Goal: Task Accomplishment & Management: Manage account settings

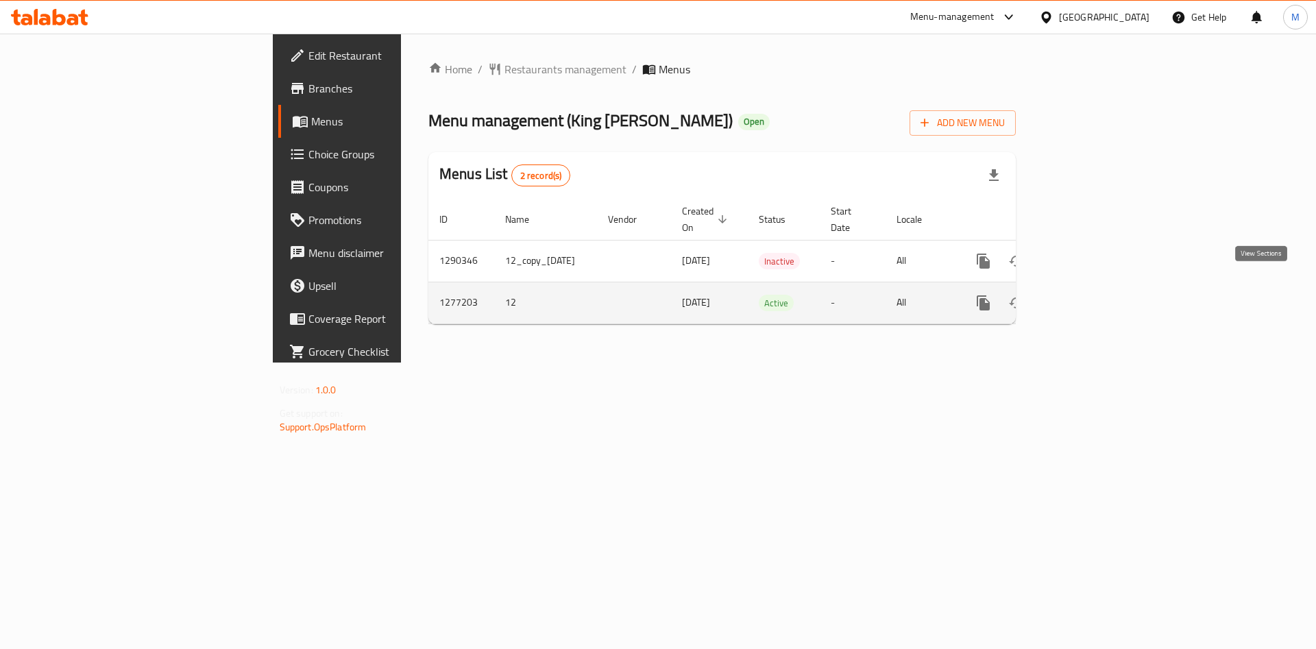
click at [1091, 295] on icon "enhanced table" at bounding box center [1082, 303] width 16 height 16
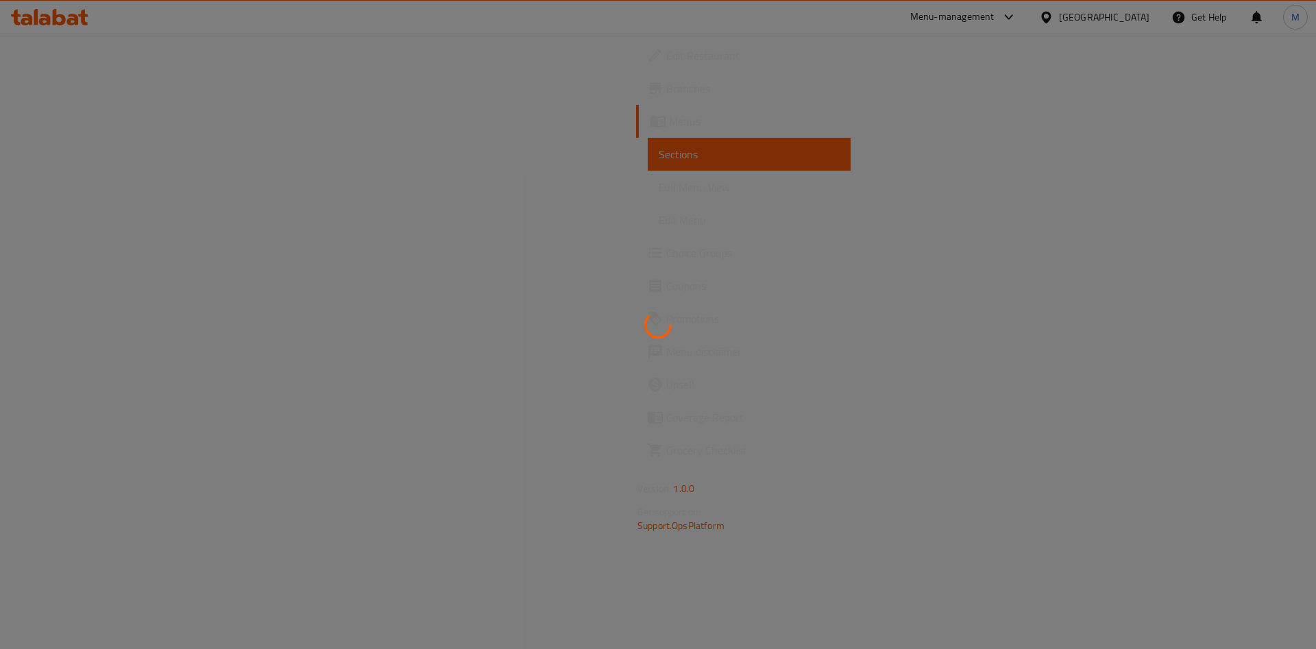
click at [1257, 287] on div at bounding box center [658, 324] width 1316 height 649
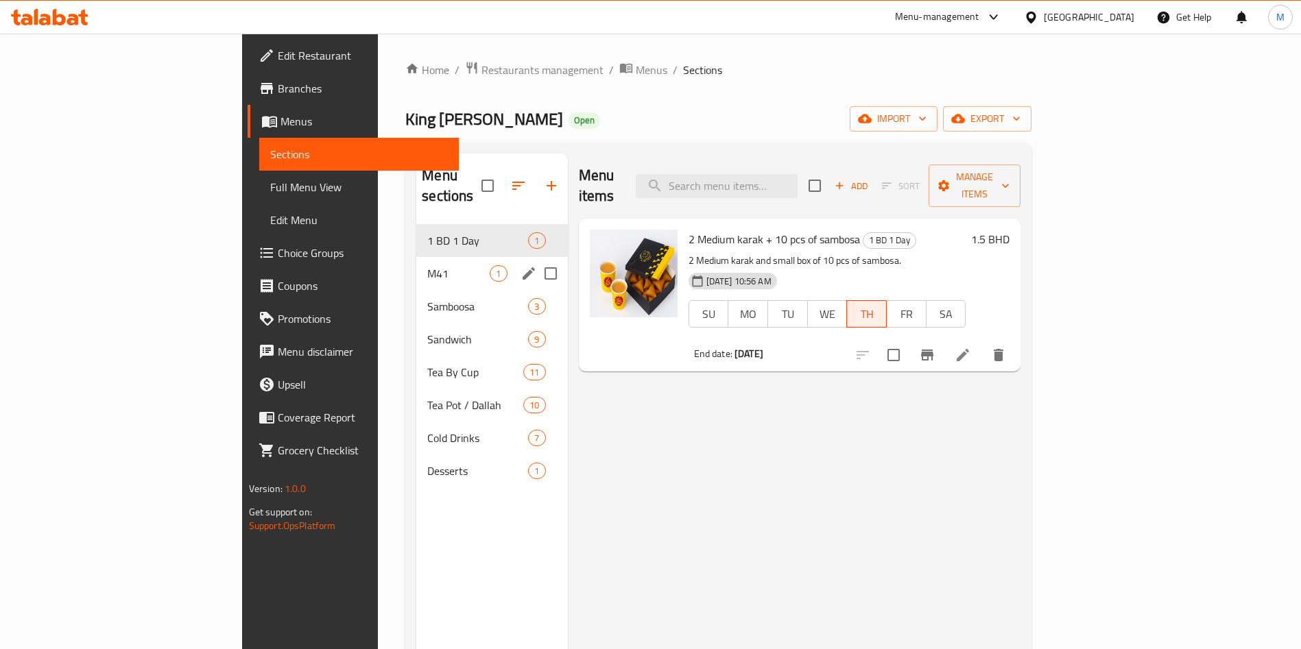
click at [416, 257] on div "M41 1" at bounding box center [491, 273] width 151 height 33
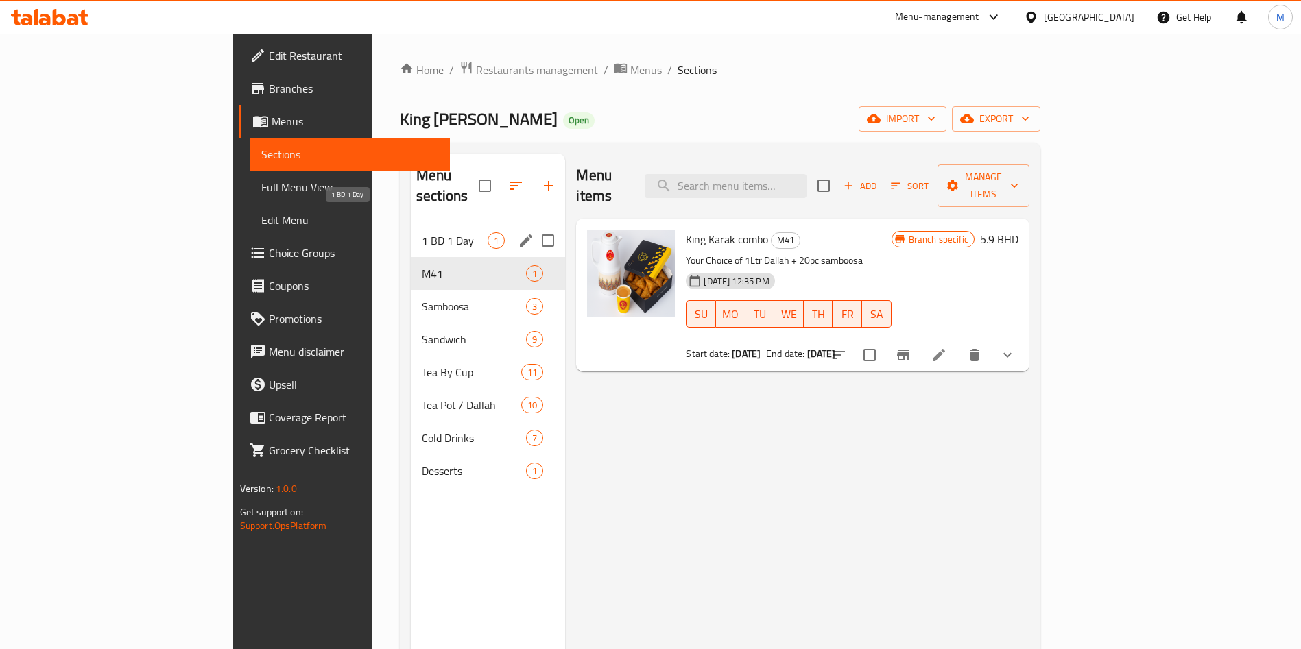
click at [422, 232] on span "1 BD 1 Day" at bounding box center [455, 240] width 66 height 16
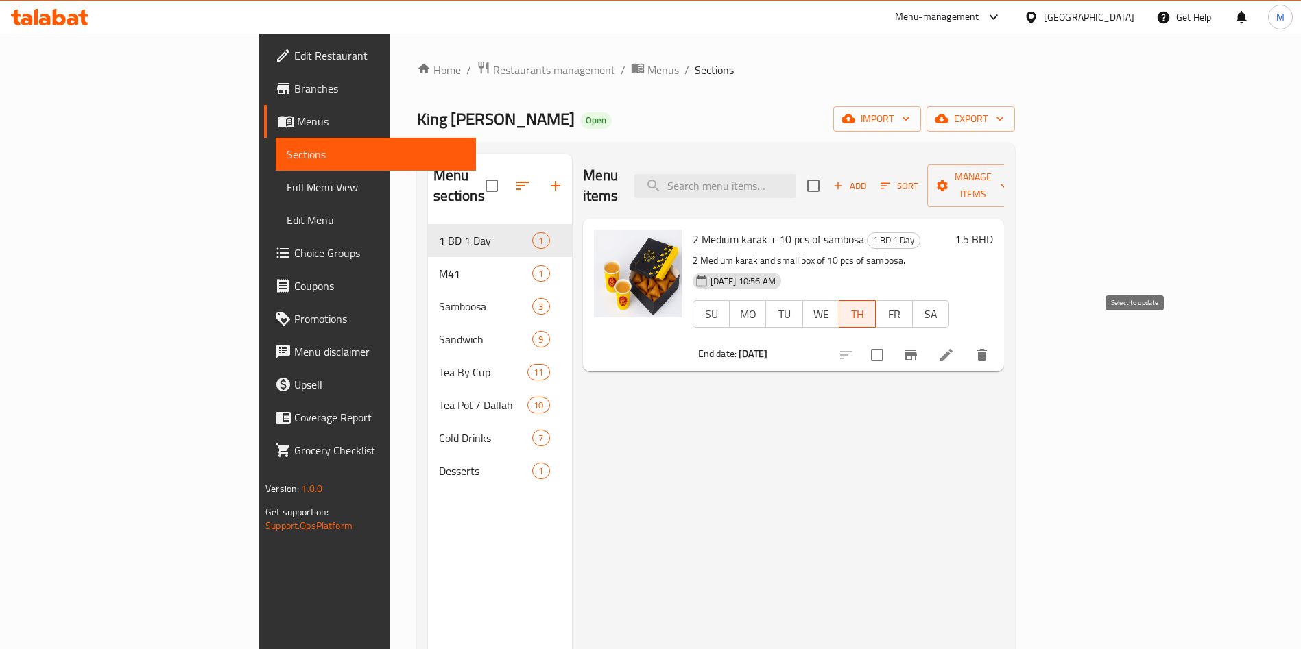
click at [891, 342] on input "checkbox" at bounding box center [876, 355] width 29 height 29
checkbox input "true"
click at [1008, 179] on span "Manage items" at bounding box center [973, 186] width 70 height 34
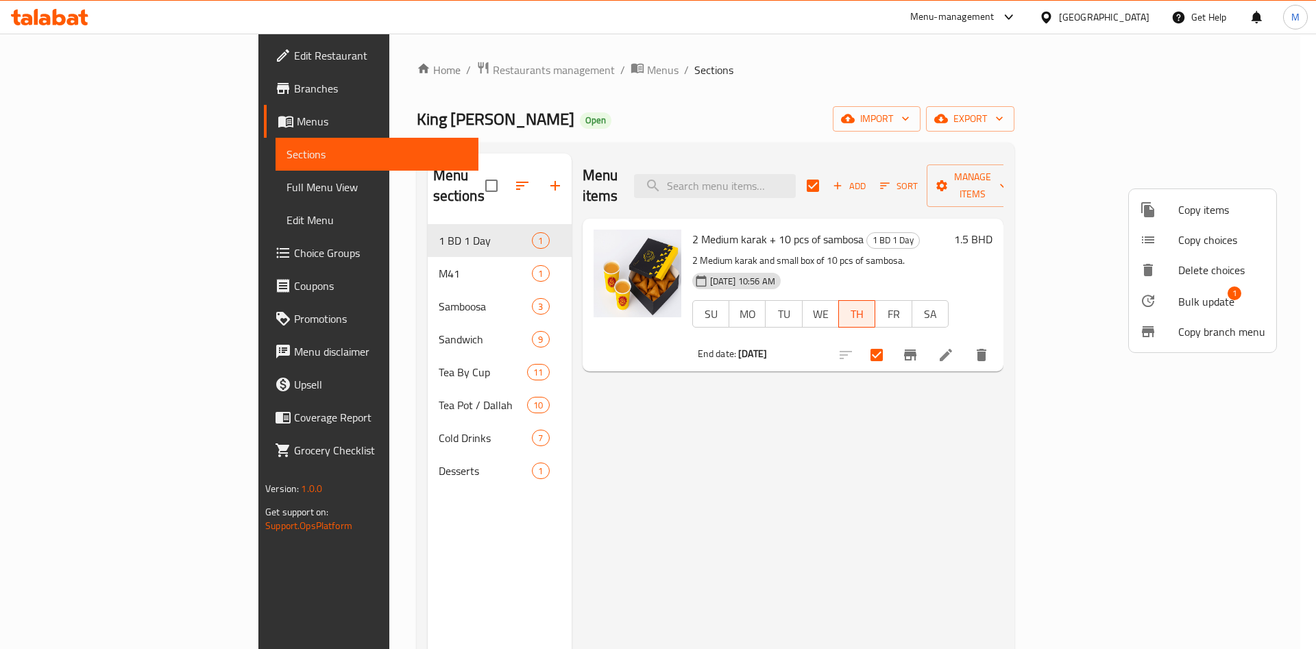
click at [1196, 309] on span "Bulk update" at bounding box center [1207, 301] width 56 height 16
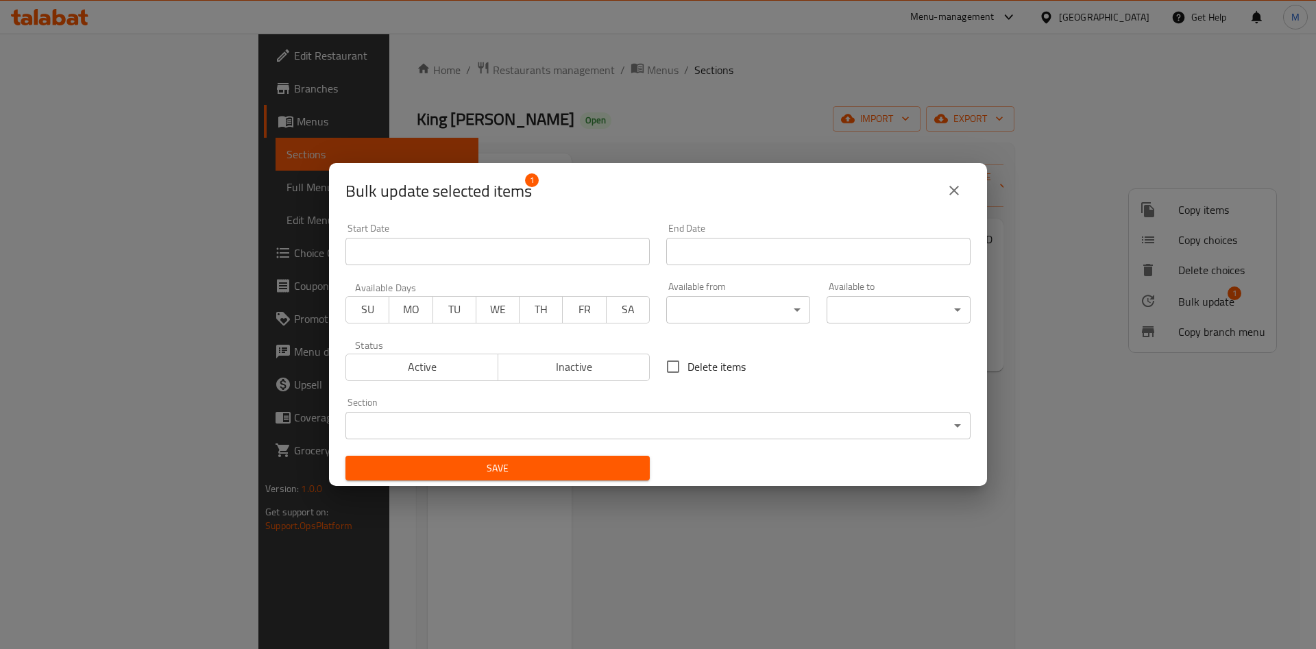
click at [428, 357] on span "Active" at bounding box center [422, 367] width 141 height 20
click at [545, 304] on span "TH" at bounding box center [541, 310] width 32 height 20
click at [725, 250] on input "Start Date" at bounding box center [818, 251] width 304 height 27
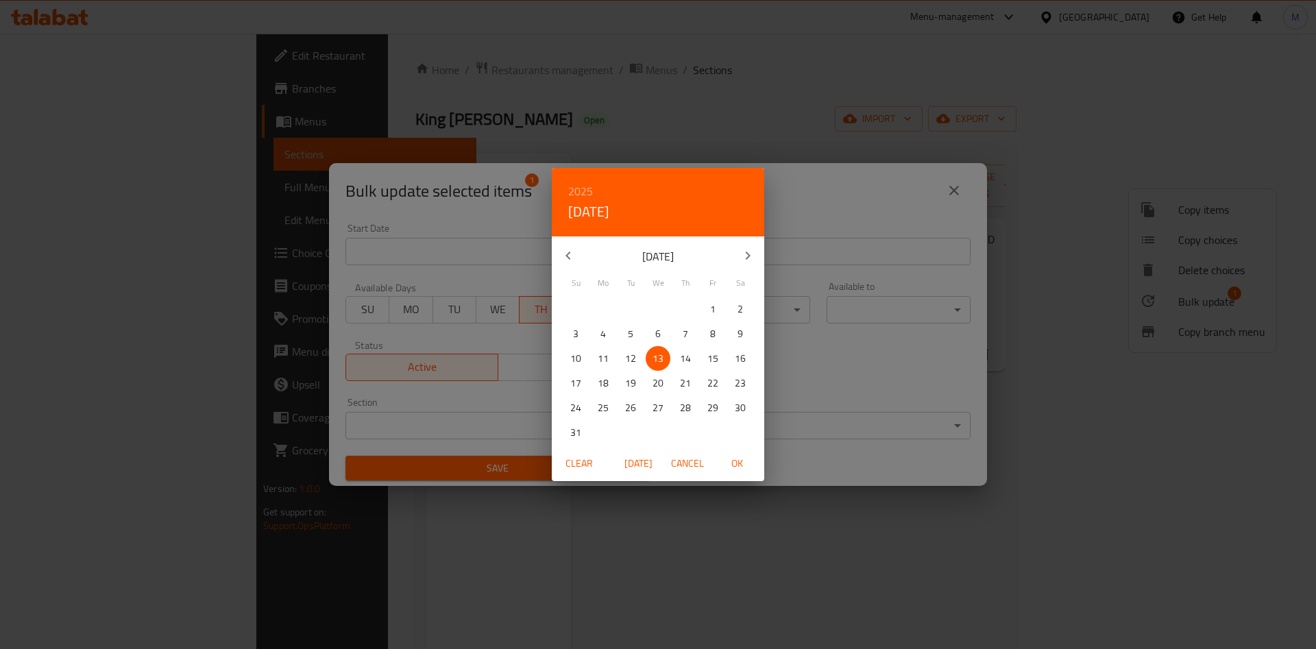
click at [691, 356] on span "14" at bounding box center [685, 358] width 25 height 17
click at [732, 455] on span "OK" at bounding box center [737, 463] width 33 height 17
type input "[DATE]"
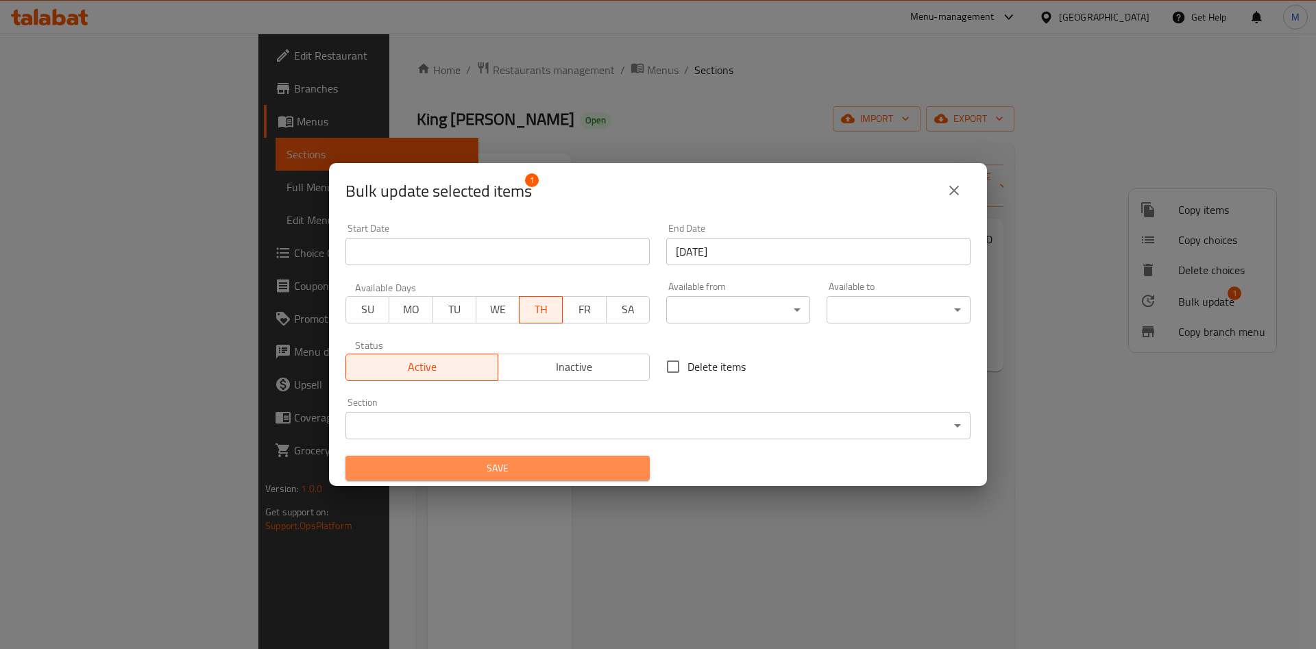
click at [563, 470] on span "Save" at bounding box center [498, 468] width 282 height 17
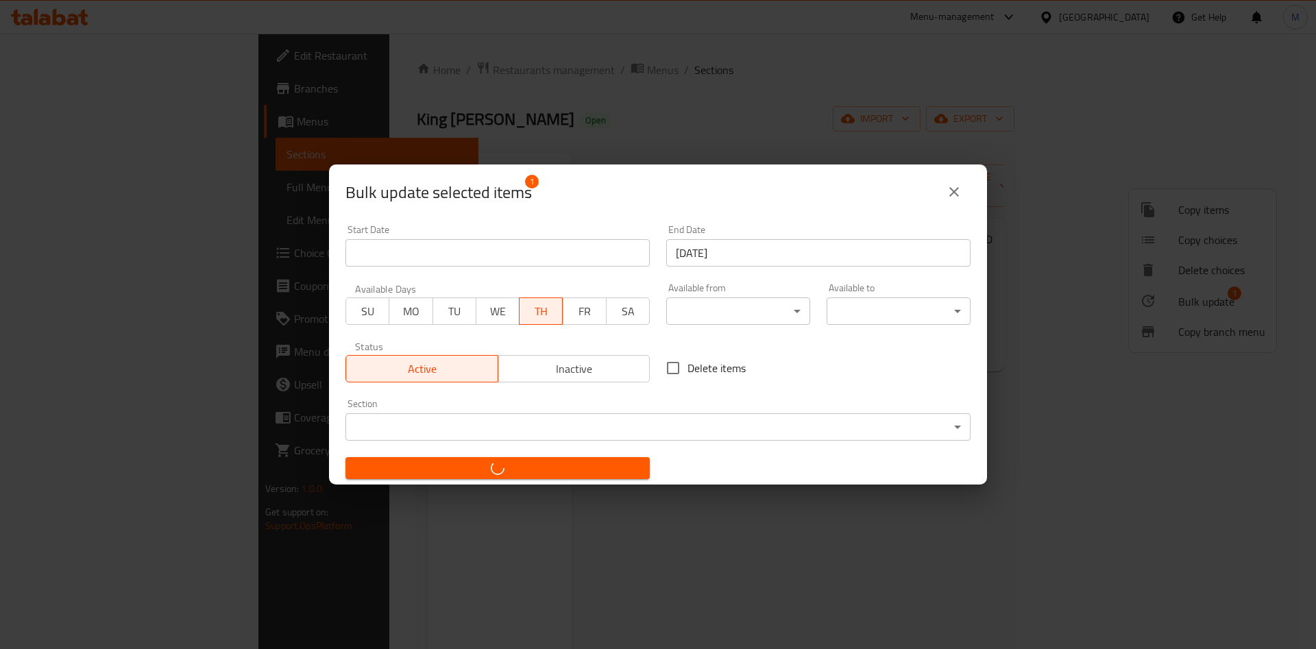
checkbox input "false"
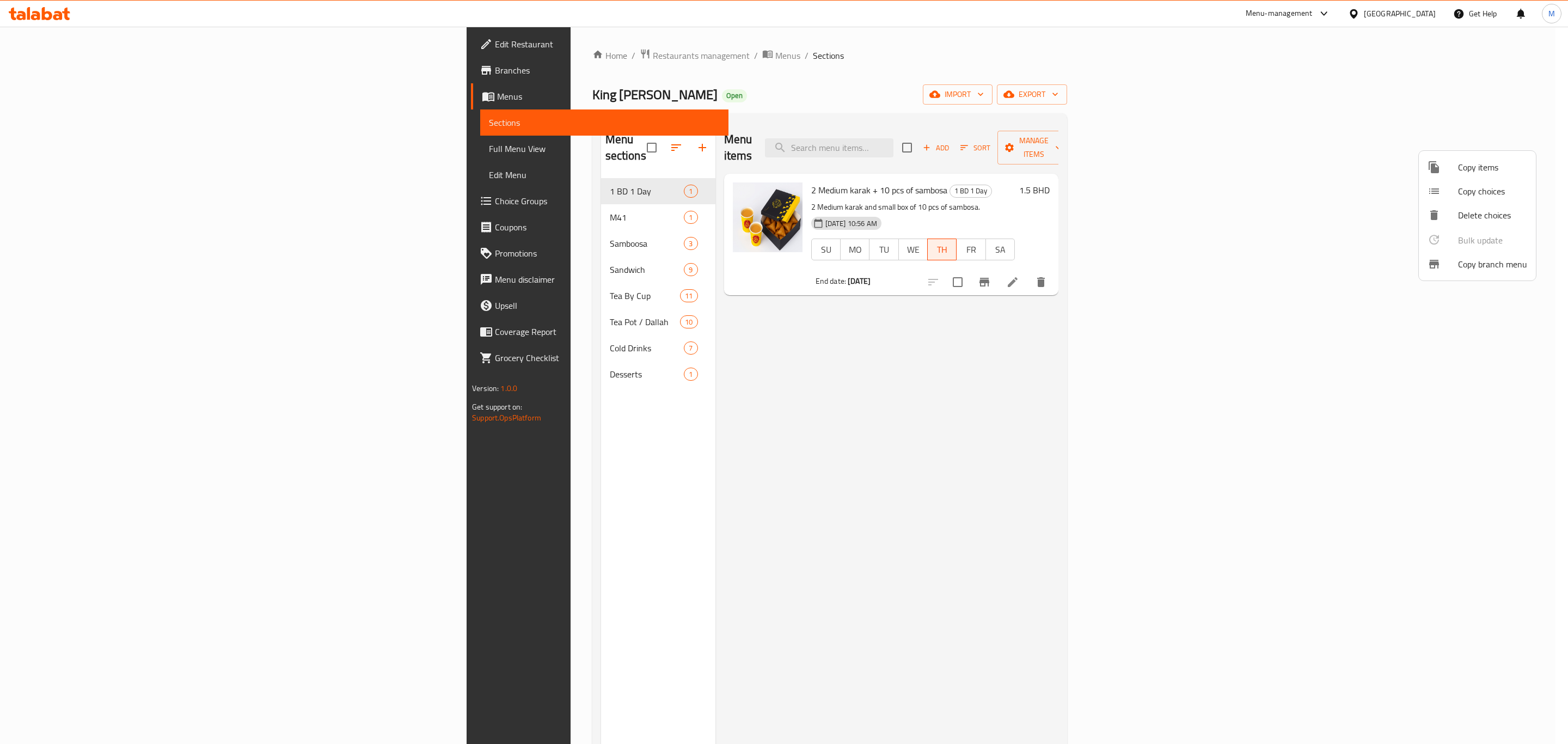
click at [74, 71] on div at bounding box center [784, 372] width 1568 height 744
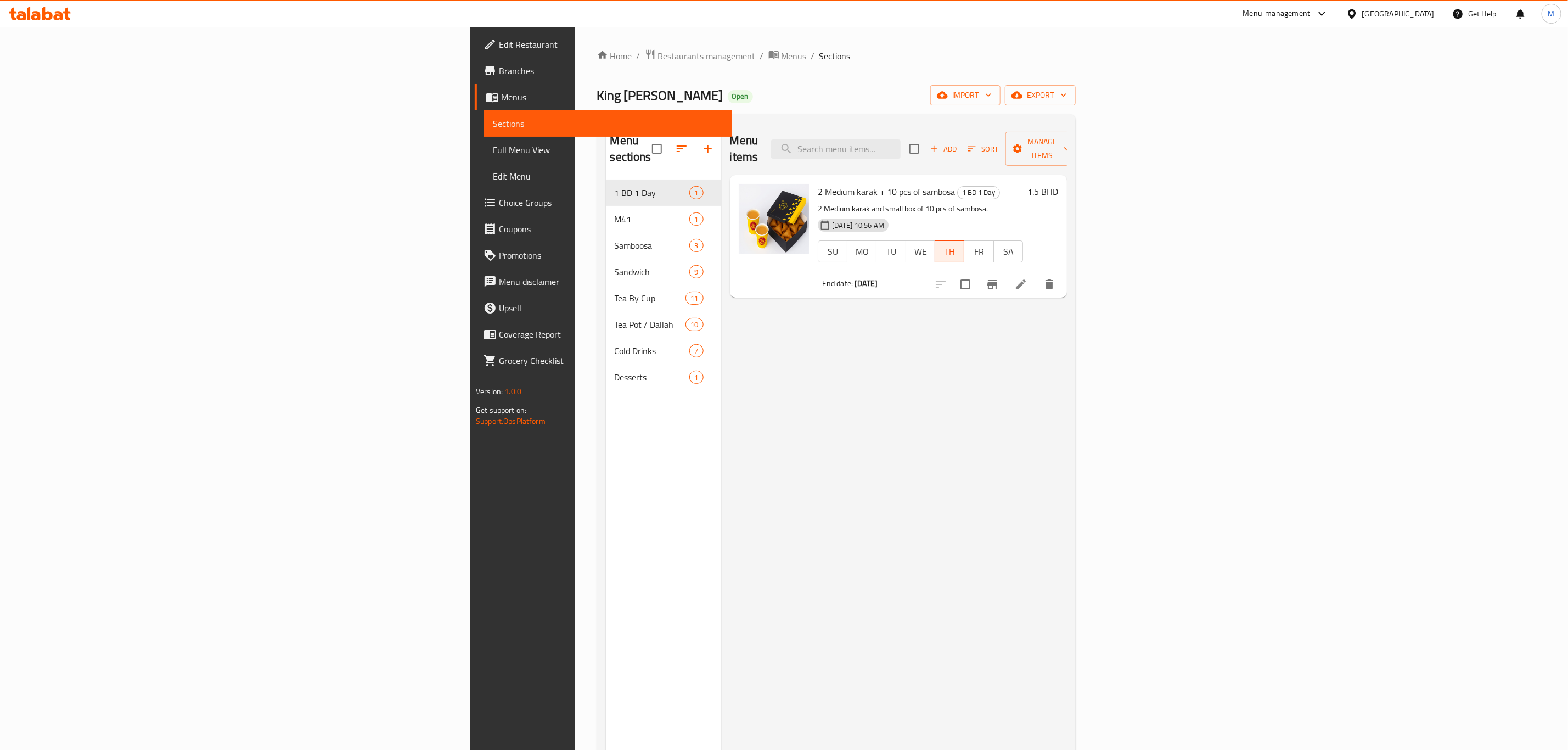
click at [499, 71] on span "Branches" at bounding box center [611, 70] width 224 height 13
